Goal: Transaction & Acquisition: Purchase product/service

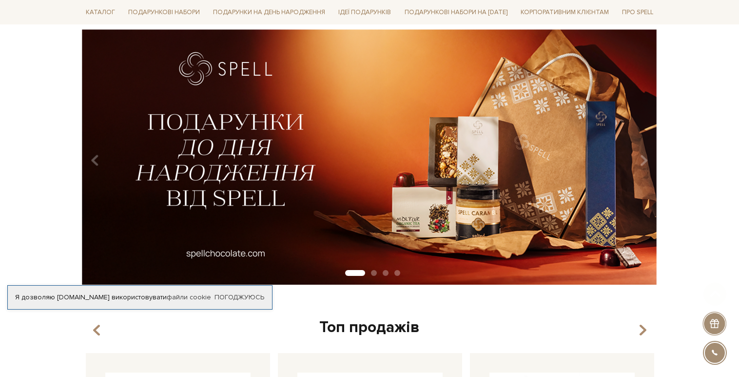
scroll to position [80, 0]
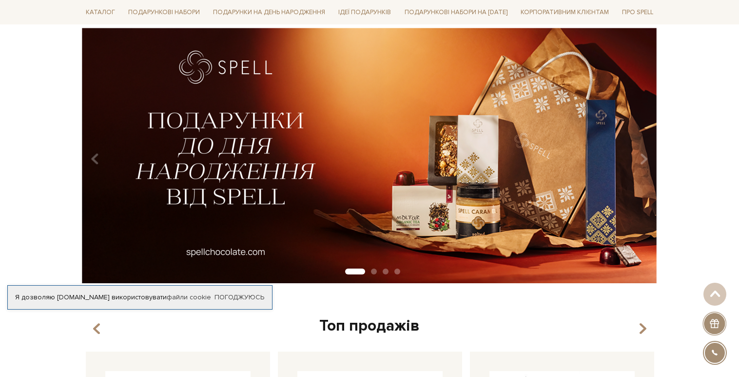
click at [434, 155] on img at bounding box center [370, 155] width 576 height 255
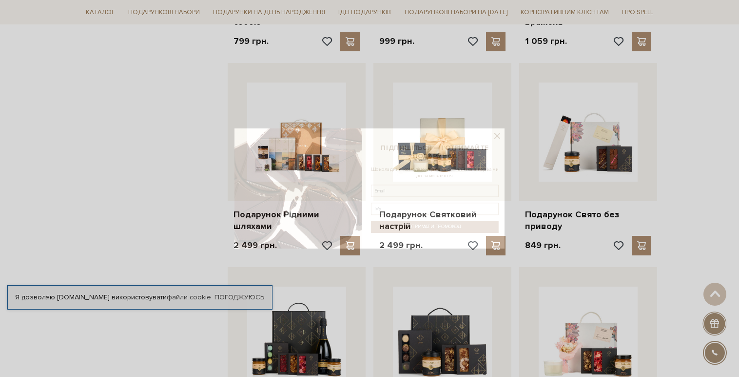
scroll to position [743, 0]
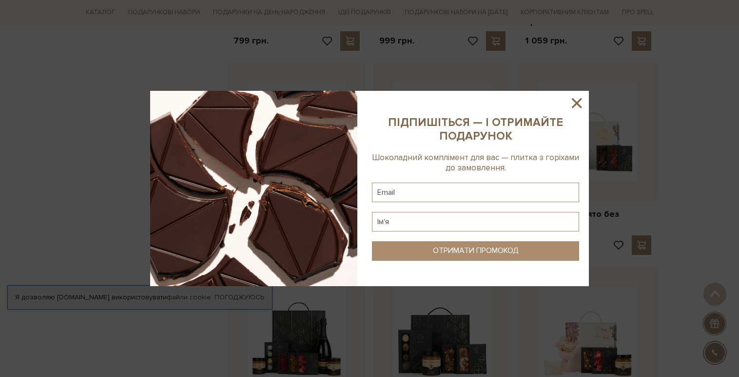
click at [576, 102] on icon at bounding box center [577, 103] width 10 height 10
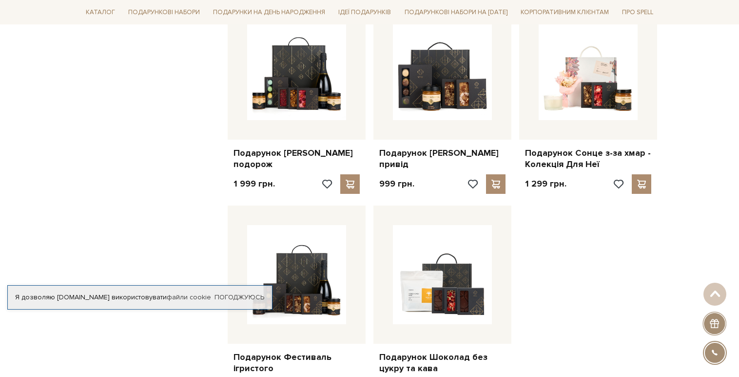
scroll to position [1016, 0]
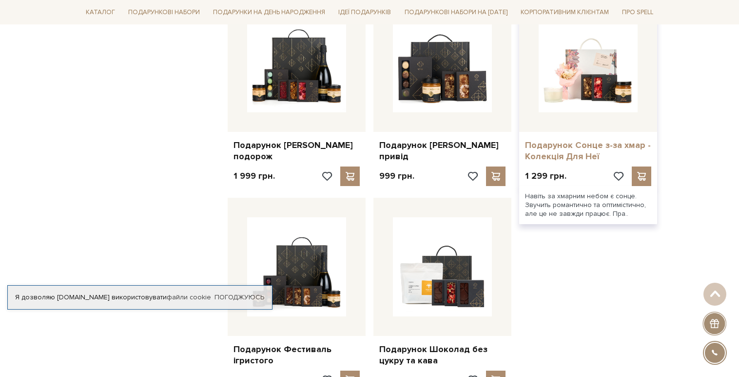
click at [572, 145] on link "Подарунок Сонце з-за хмар - Колекція Для Неї" at bounding box center [588, 150] width 126 height 23
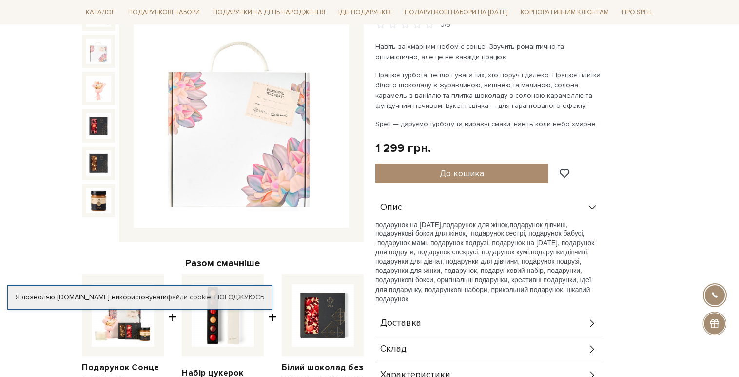
scroll to position [134, 0]
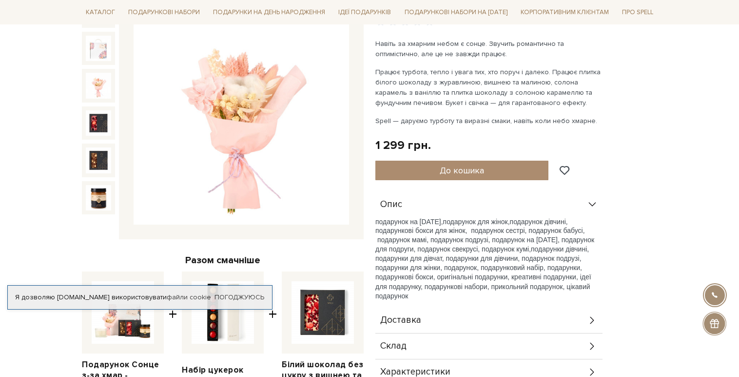
click at [101, 80] on img at bounding box center [98, 85] width 25 height 25
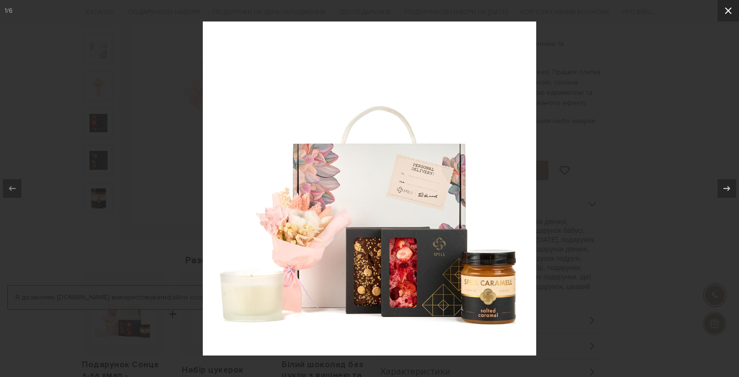
click at [725, 11] on icon at bounding box center [729, 11] width 12 height 12
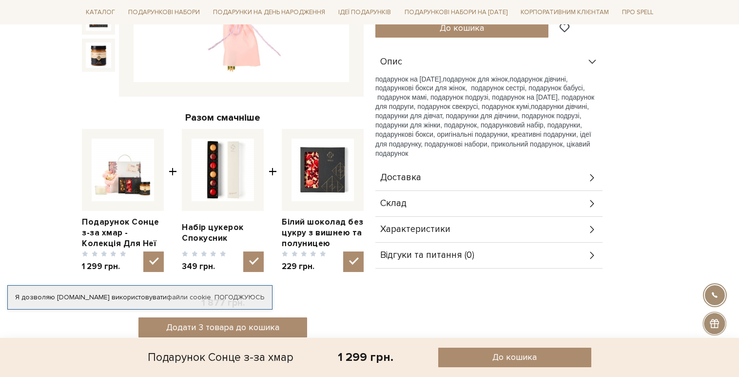
scroll to position [365, 0]
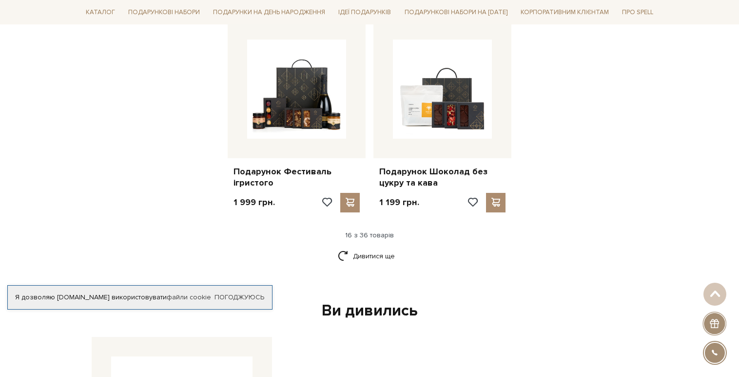
scroll to position [1215, 0]
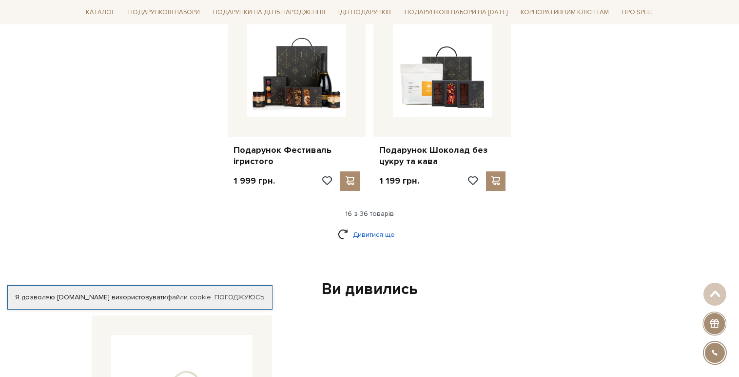
click at [388, 226] on link "Дивитися ще" at bounding box center [369, 234] width 63 height 17
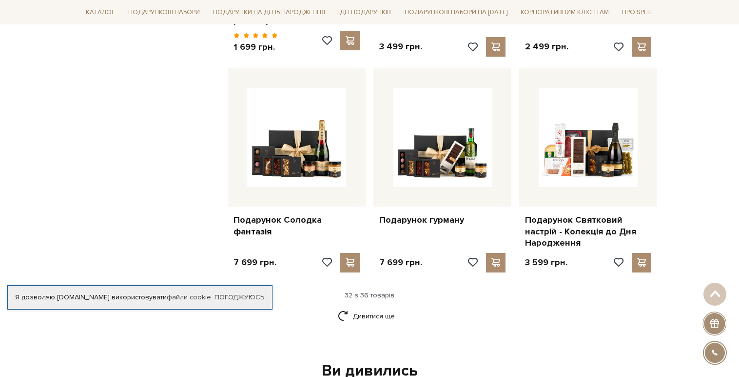
scroll to position [2174, 0]
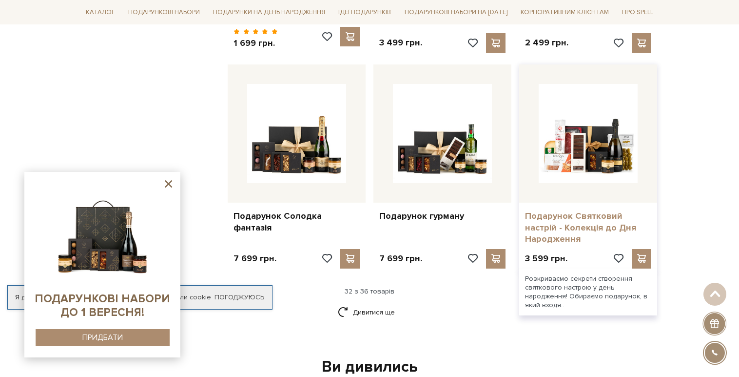
click at [539, 210] on link "Подарунок Святковий настрій - Колекція до Дня Народження" at bounding box center [588, 227] width 126 height 34
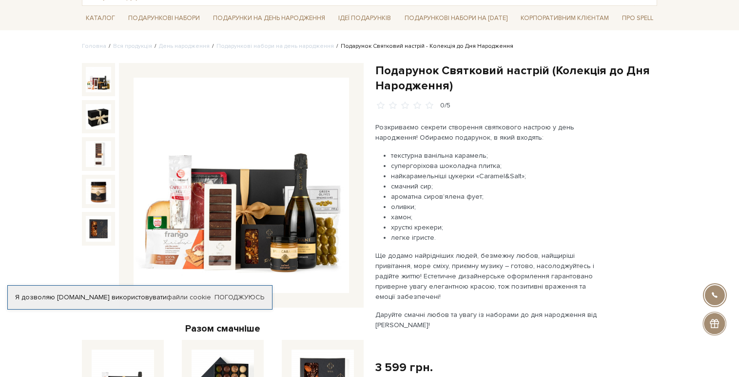
scroll to position [85, 0]
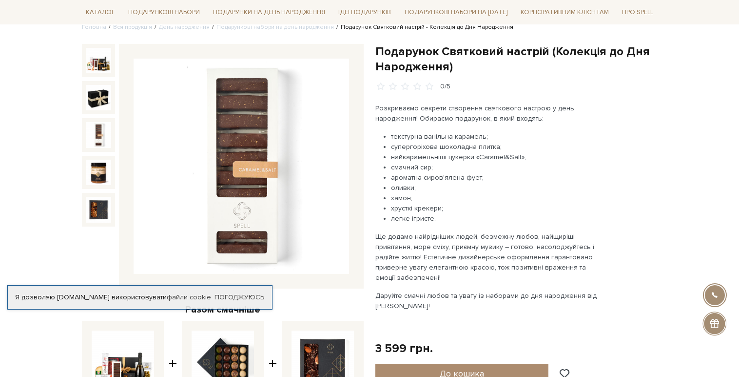
click at [95, 109] on img at bounding box center [98, 97] width 25 height 25
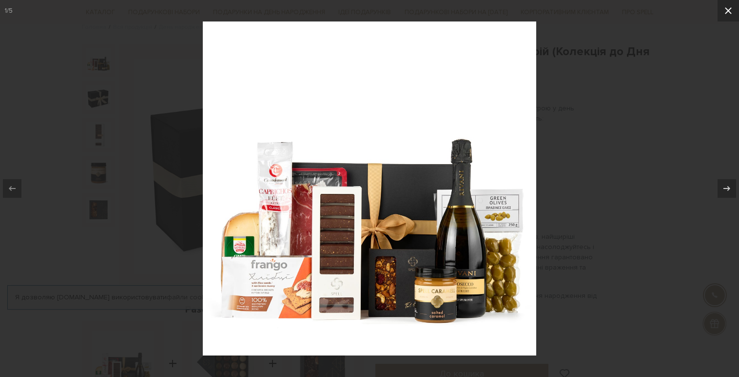
click at [726, 9] on icon at bounding box center [729, 11] width 12 height 12
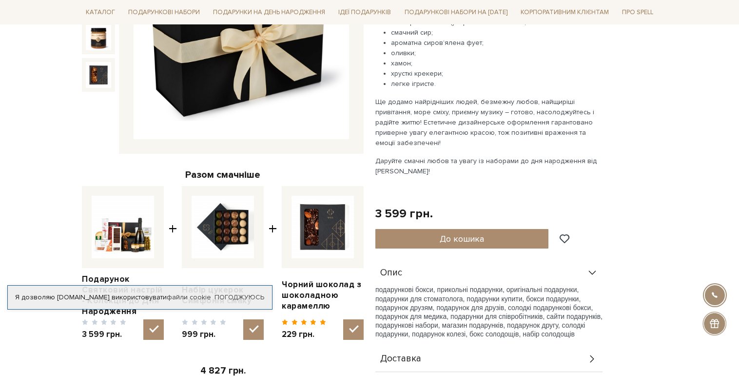
scroll to position [221, 0]
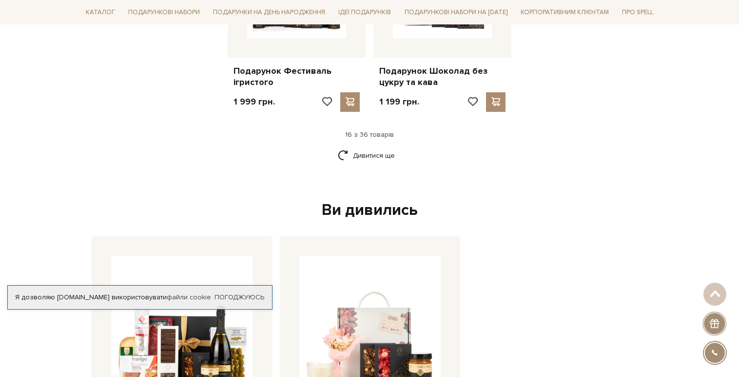
scroll to position [1272, 0]
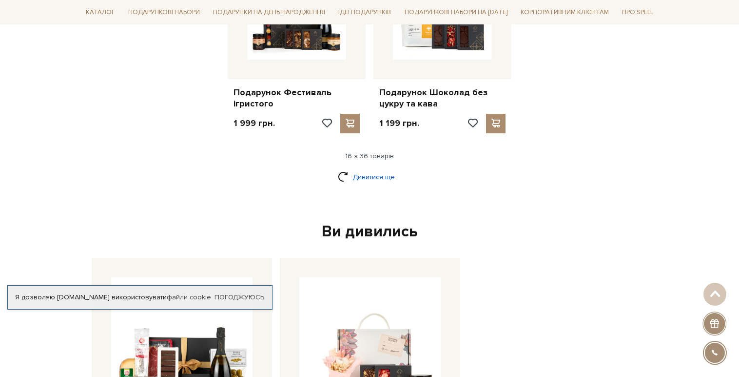
click at [368, 171] on link "Дивитися ще" at bounding box center [369, 176] width 63 height 17
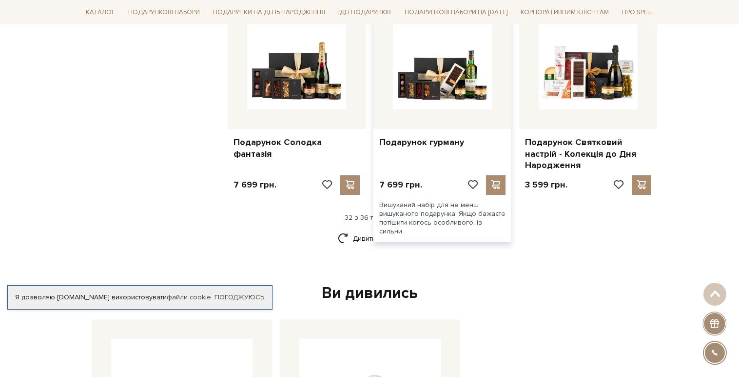
scroll to position [2251, 0]
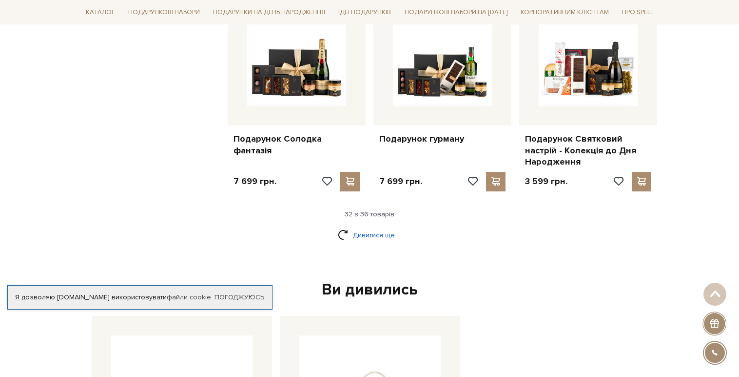
click at [374, 226] on link "Дивитися ще" at bounding box center [369, 234] width 63 height 17
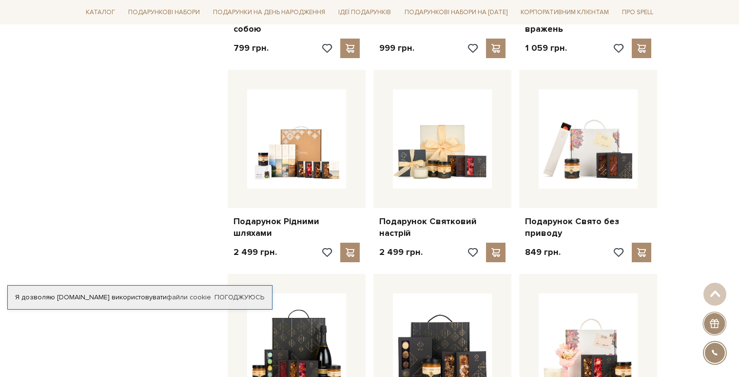
scroll to position [771, 0]
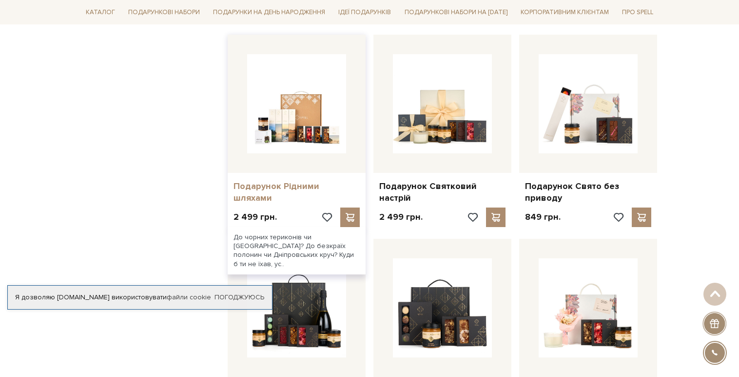
click at [292, 180] on link "Подарунок Рідними шляхами" at bounding box center [297, 191] width 126 height 23
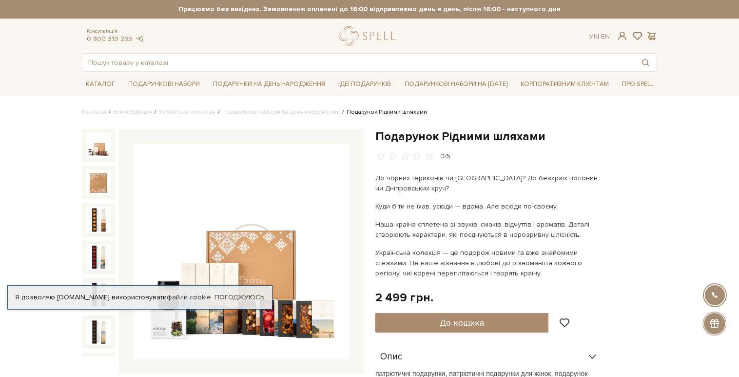
scroll to position [100, 0]
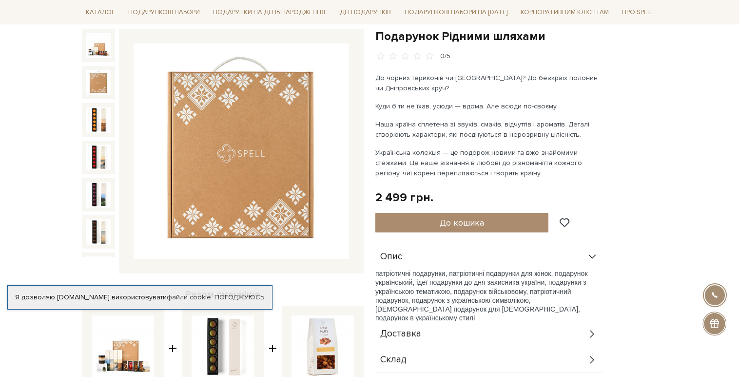
click at [104, 88] on img at bounding box center [98, 82] width 25 height 25
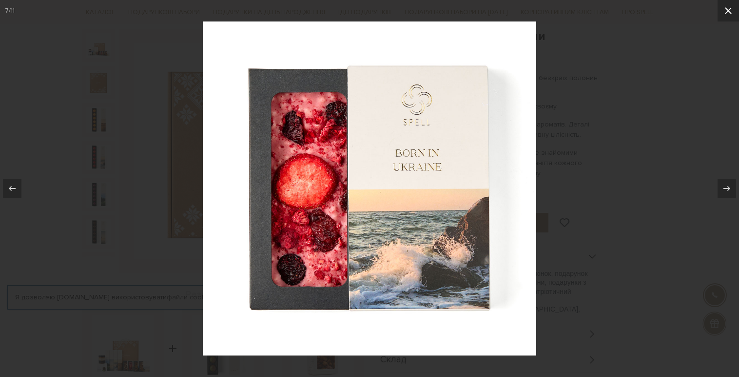
click at [734, 14] on icon at bounding box center [729, 11] width 12 height 12
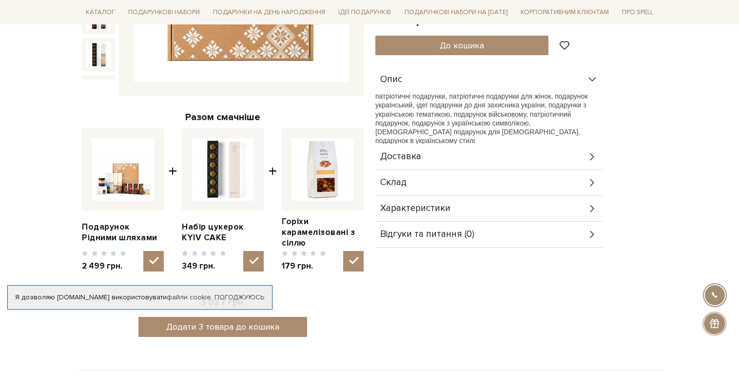
scroll to position [265, 0]
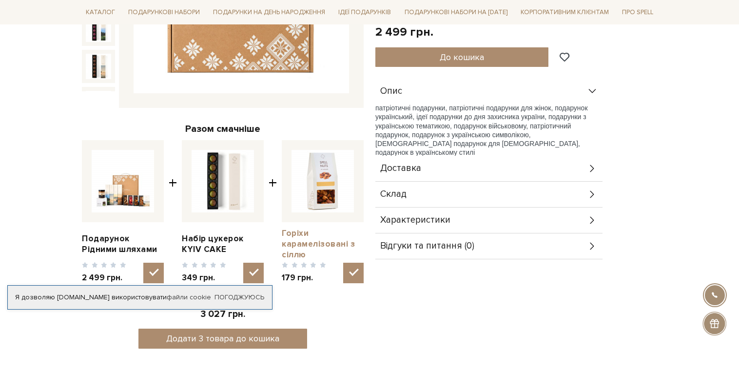
click at [319, 239] on link "Горіхи карамелізовані з сіллю" at bounding box center [323, 244] width 82 height 32
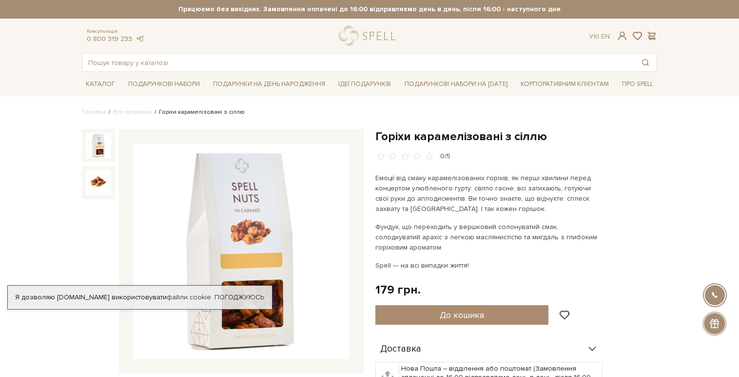
scroll to position [95, 0]
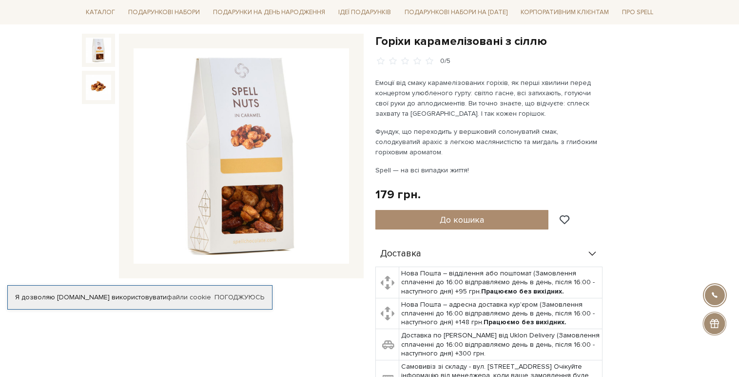
click at [246, 203] on img at bounding box center [242, 156] width 216 height 216
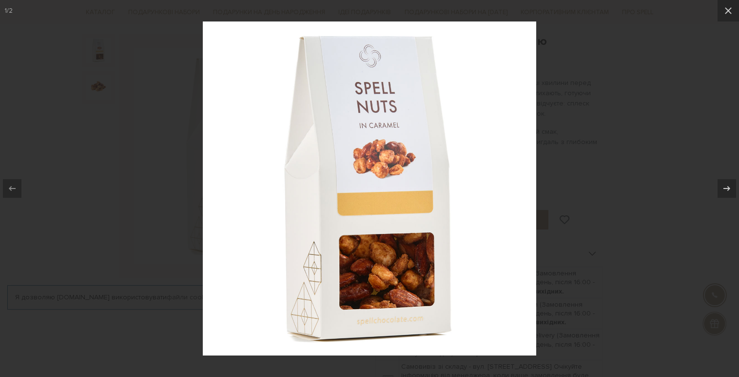
click at [699, 33] on div at bounding box center [369, 188] width 739 height 377
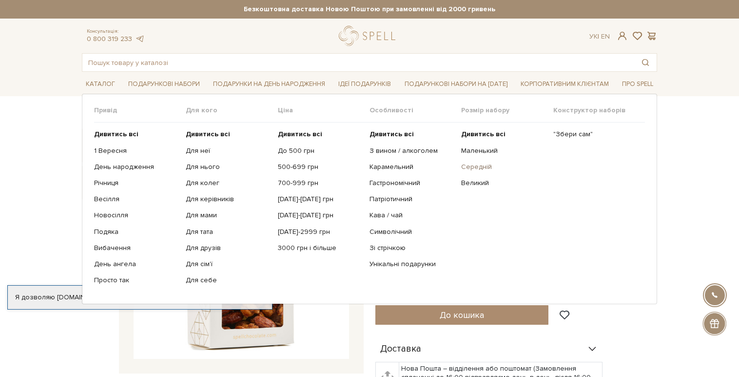
click at [489, 166] on link "Середній" at bounding box center [503, 166] width 84 height 9
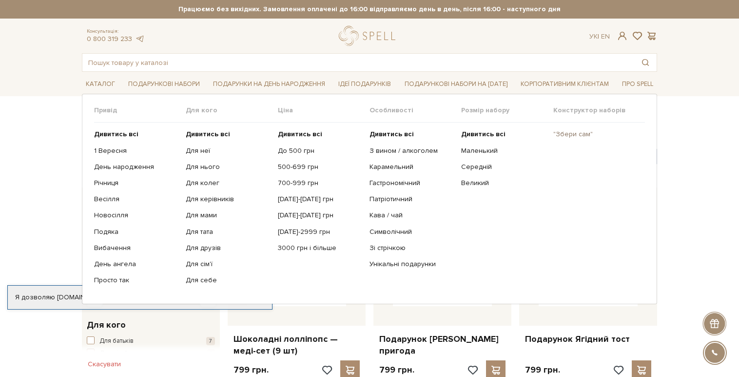
click at [564, 135] on link ""Збери сам"" at bounding box center [596, 134] width 84 height 9
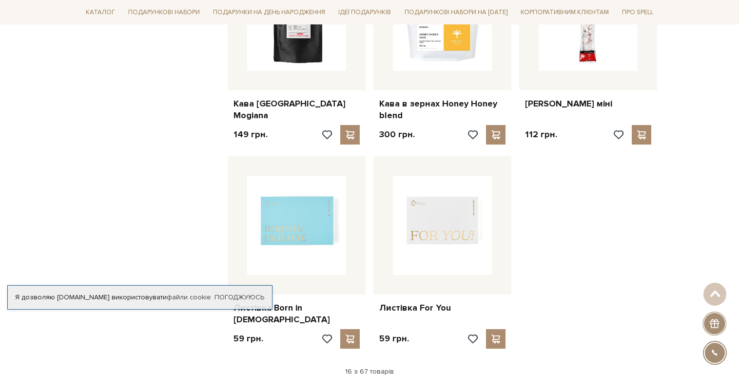
scroll to position [1192, 0]
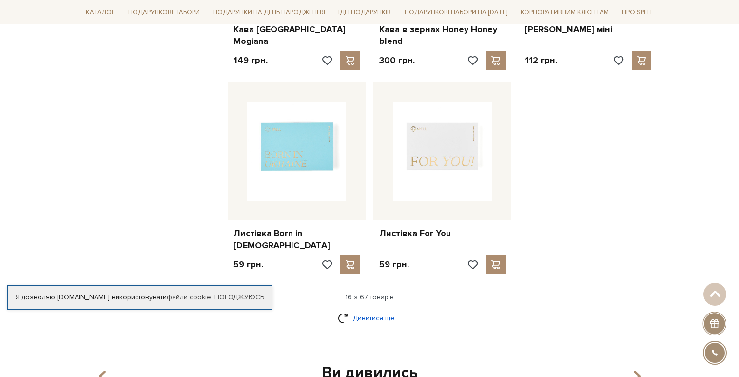
click at [389, 309] on link "Дивитися ще" at bounding box center [369, 317] width 63 height 17
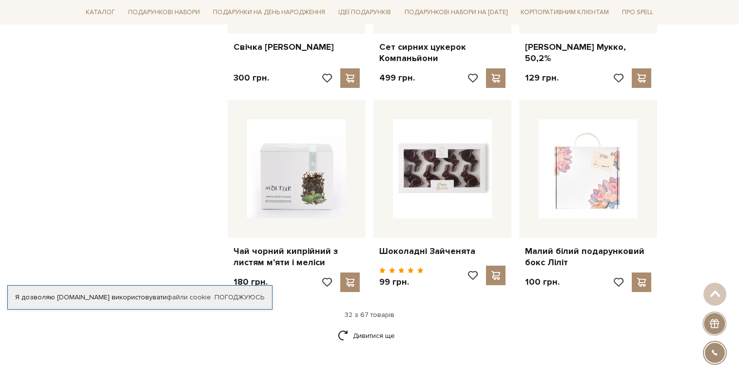
scroll to position [2225, 0]
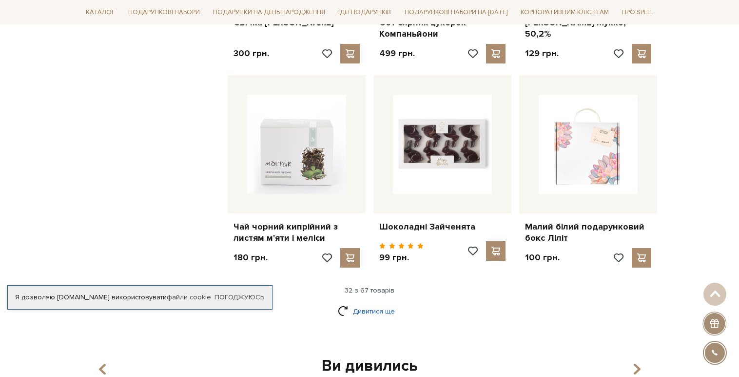
click at [387, 302] on link "Дивитися ще" at bounding box center [369, 310] width 63 height 17
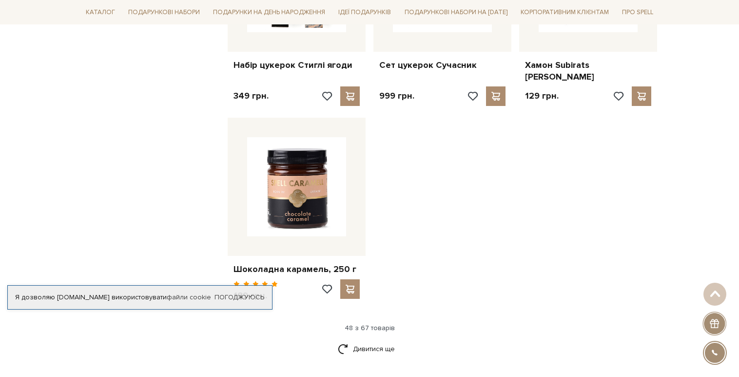
scroll to position [3437, 0]
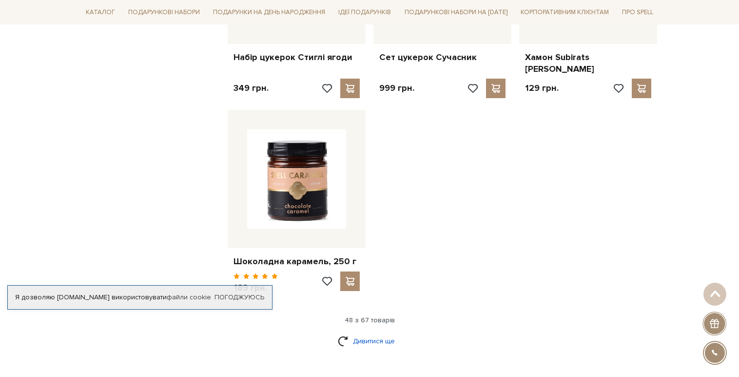
click at [375, 332] on link "Дивитися ще" at bounding box center [369, 340] width 63 height 17
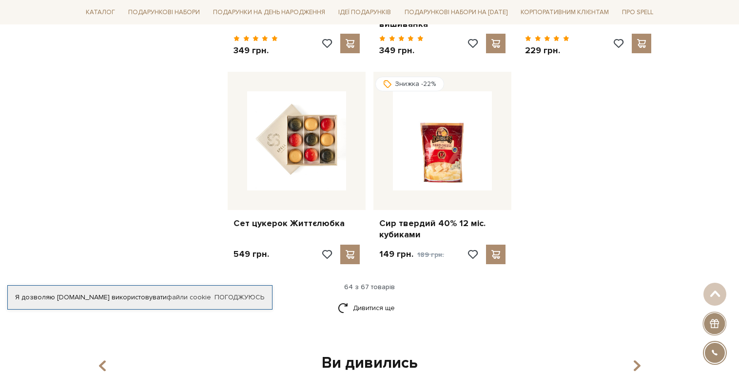
scroll to position [4543, 0]
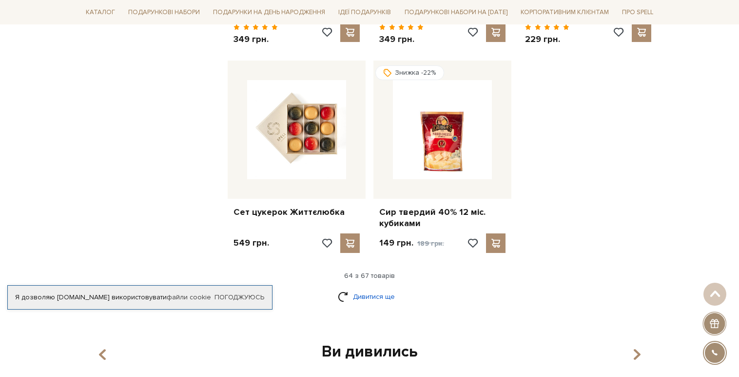
click at [378, 288] on link "Дивитися ще" at bounding box center [369, 296] width 63 height 17
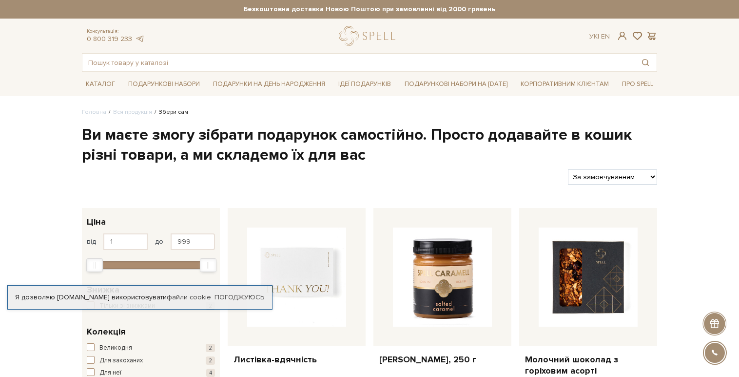
scroll to position [0, 0]
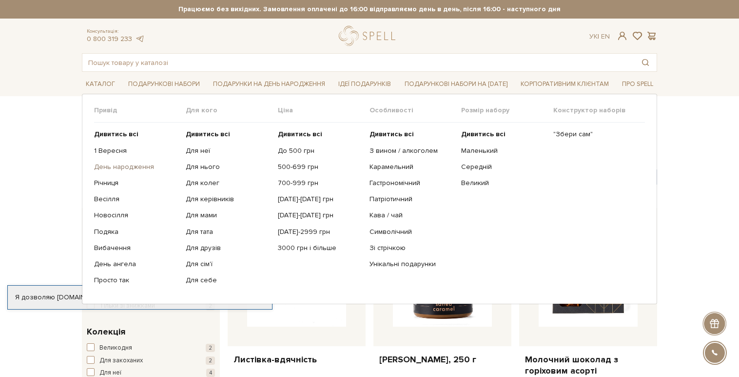
click at [116, 164] on link "День народження" at bounding box center [136, 166] width 84 height 9
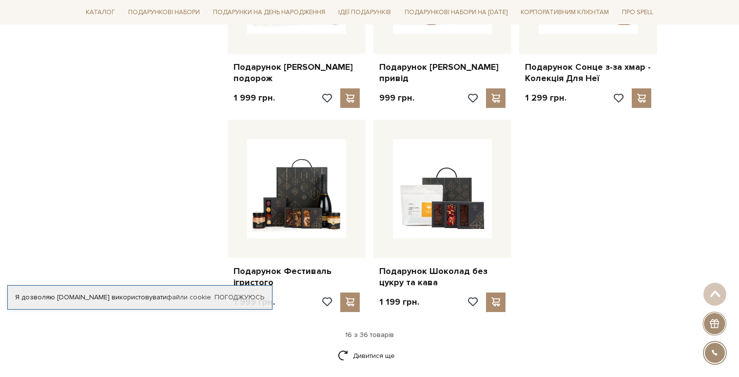
scroll to position [1093, 0]
click at [359, 331] on div "16 з 36 товарів" at bounding box center [369, 335] width 583 height 9
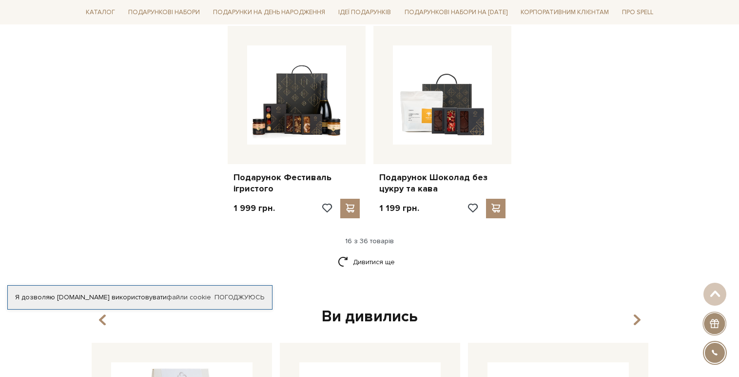
scroll to position [1214, 0]
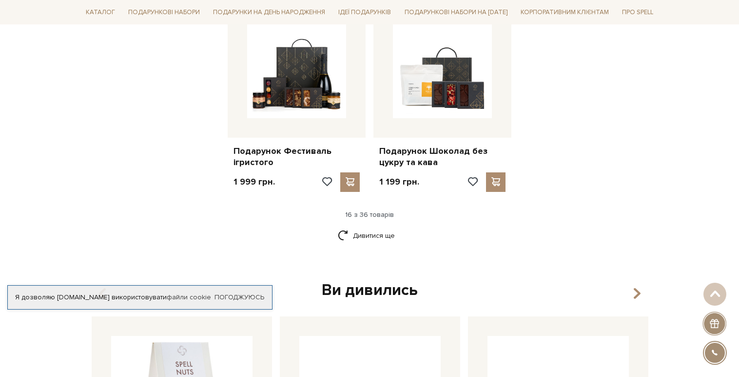
click at [378, 210] on div "16 з 36 товарів" at bounding box center [369, 214] width 583 height 9
click at [358, 227] on link "Дивитися ще" at bounding box center [369, 235] width 63 height 17
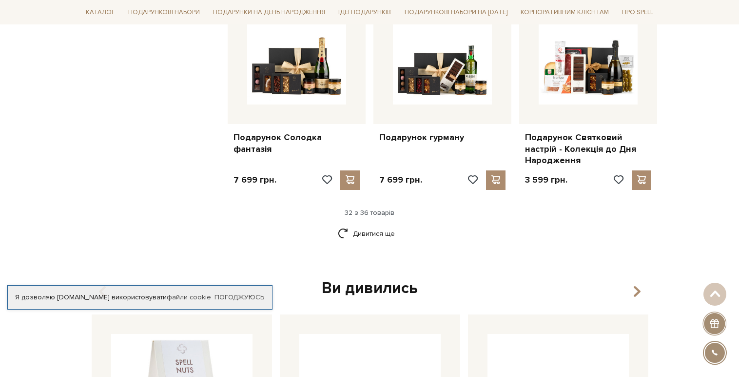
scroll to position [2254, 0]
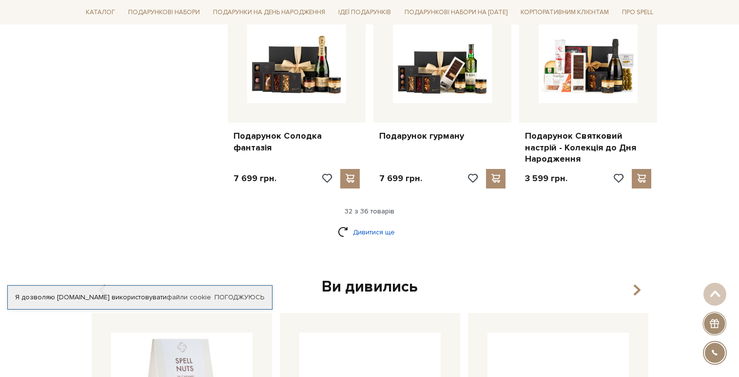
click at [371, 223] on link "Дивитися ще" at bounding box center [369, 231] width 63 height 17
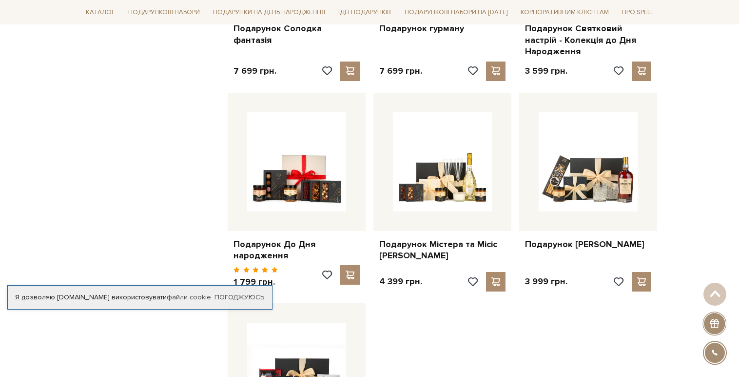
scroll to position [2397, 0]
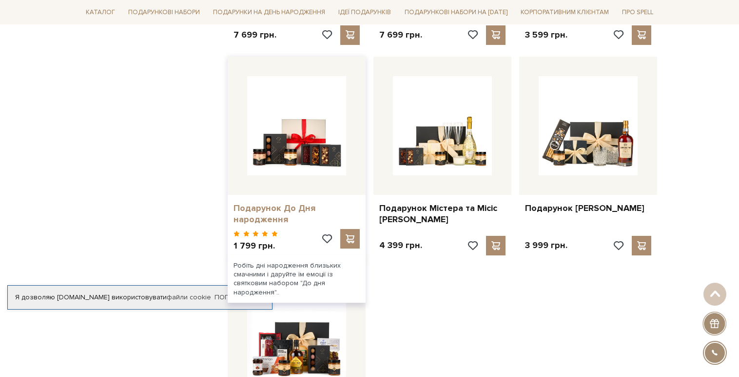
click at [273, 202] on link "Подарунок До Дня народження" at bounding box center [297, 213] width 126 height 23
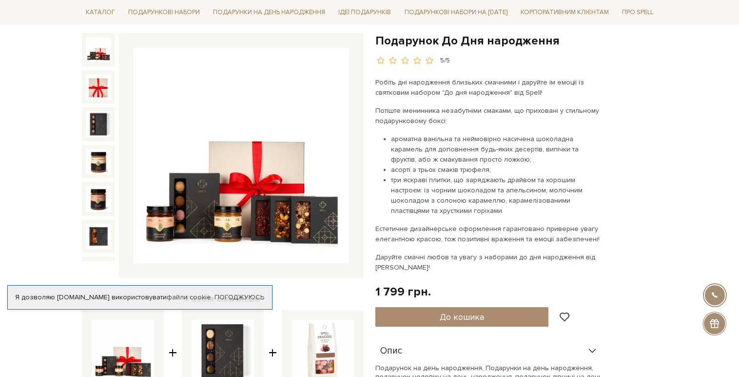
scroll to position [99, 0]
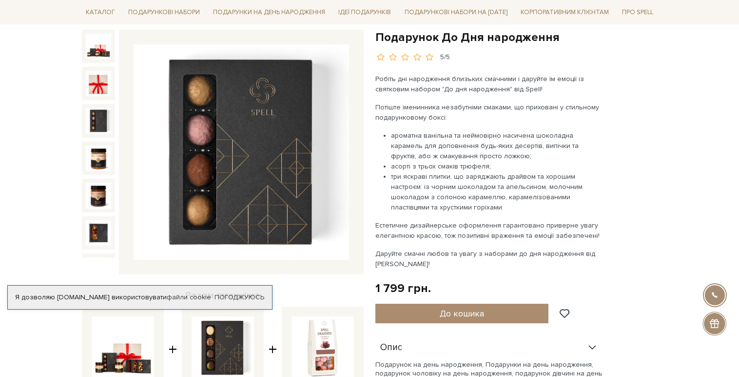
click at [99, 124] on img at bounding box center [98, 120] width 25 height 25
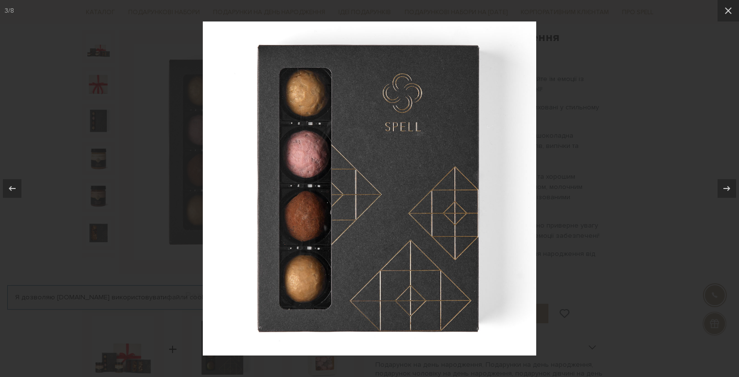
click at [555, 72] on div at bounding box center [369, 188] width 739 height 377
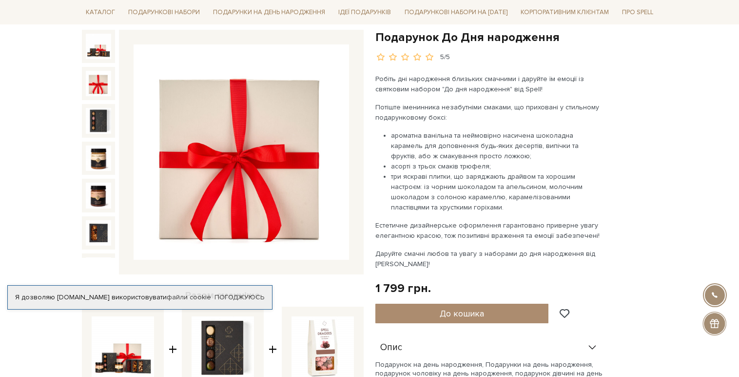
click at [97, 87] on img at bounding box center [98, 83] width 25 height 25
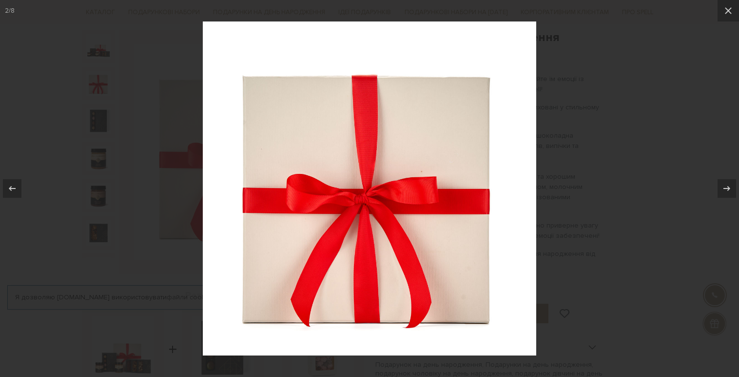
click at [600, 63] on div at bounding box center [369, 188] width 739 height 377
